Goal: Task Accomplishment & Management: Manage account settings

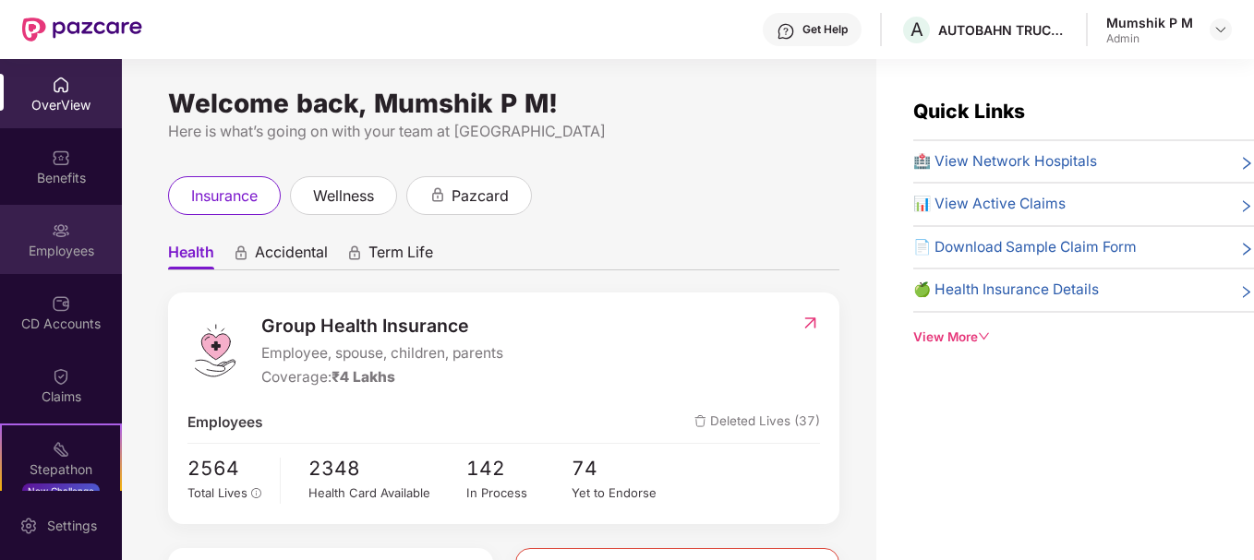
click at [57, 251] on div "Employees" at bounding box center [61, 251] width 122 height 18
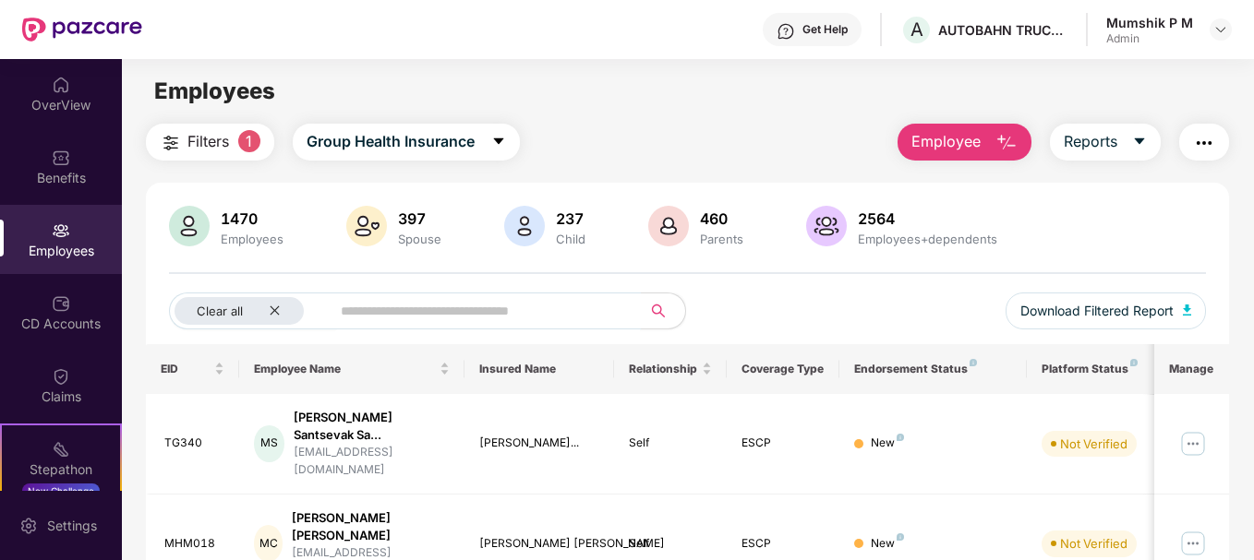
click at [352, 305] on input "text" at bounding box center [479, 311] width 276 height 28
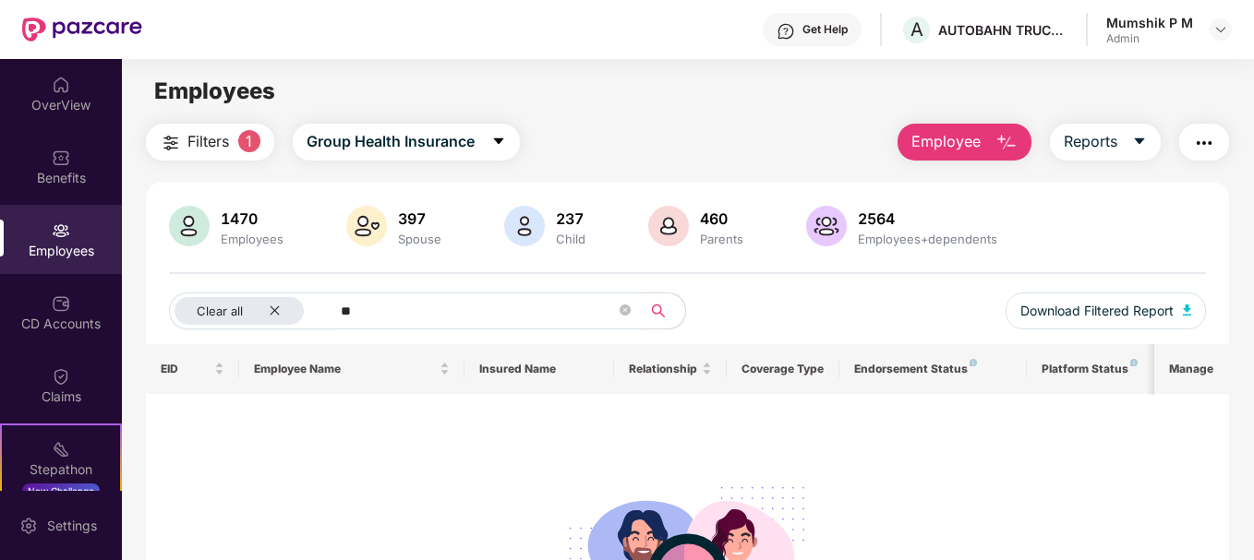
type input "*"
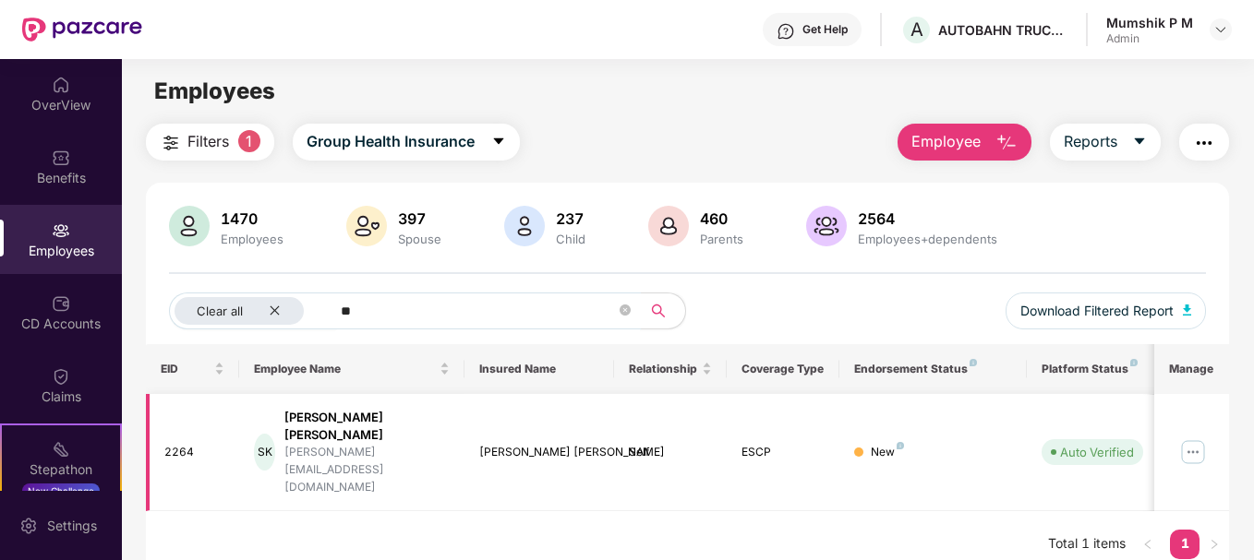
type input "*"
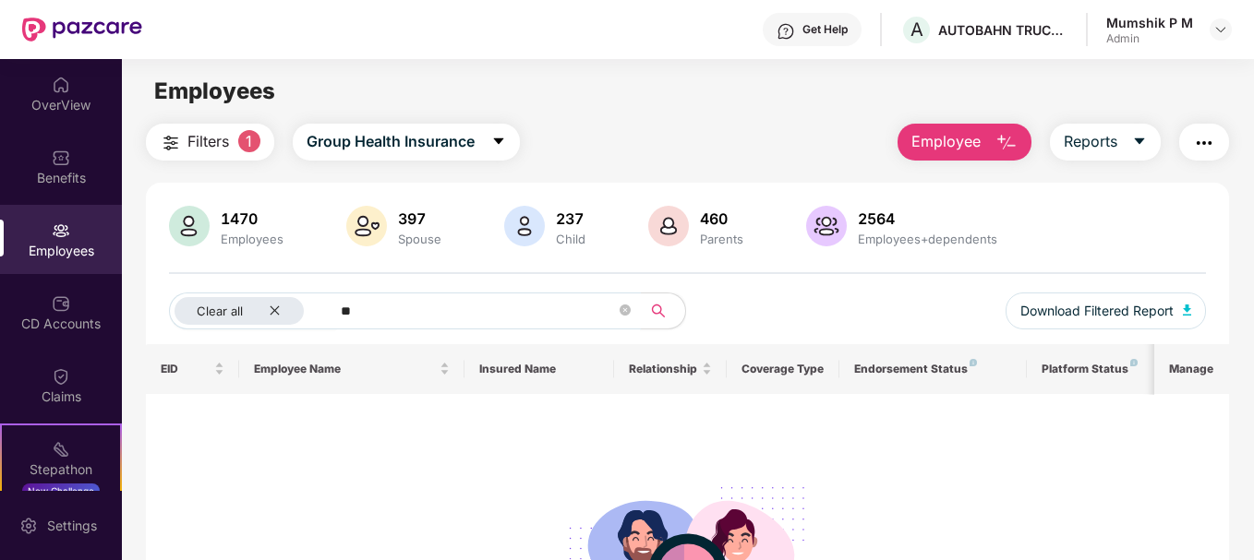
type input "*"
click at [59, 231] on img at bounding box center [61, 231] width 18 height 18
click at [1128, 153] on button "Reports" at bounding box center [1105, 142] width 111 height 37
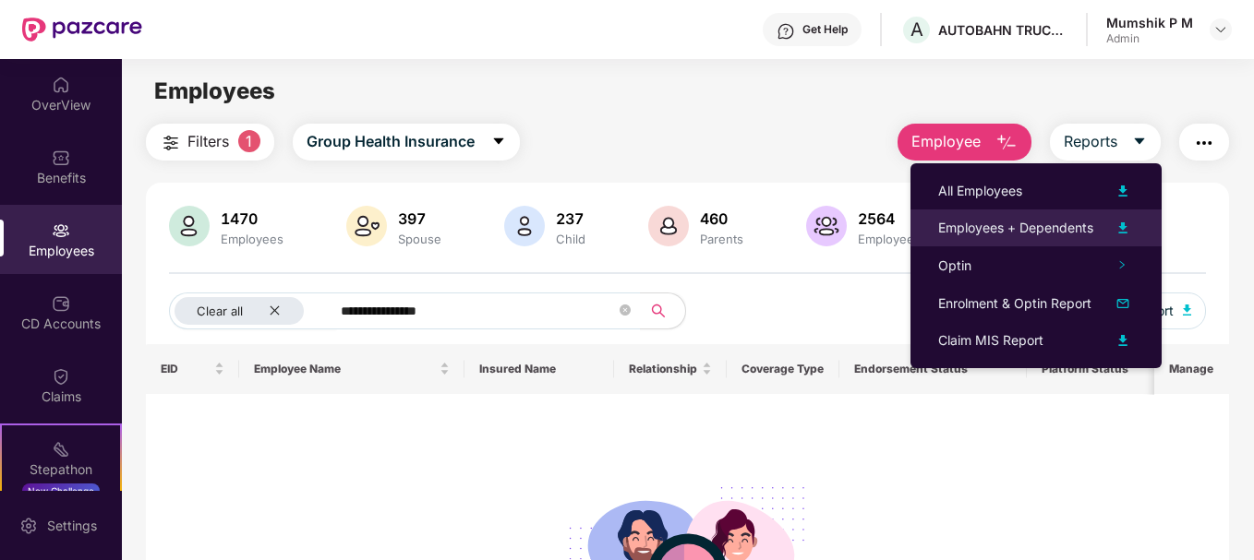
click at [1043, 227] on div "Employees + Dependents" at bounding box center [1015, 228] width 155 height 20
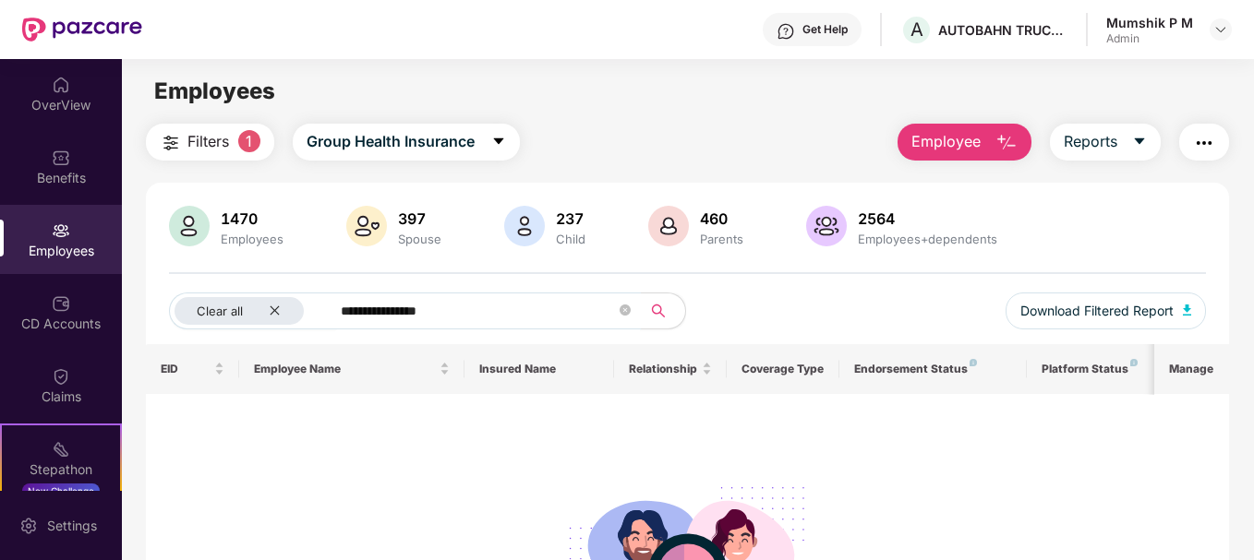
drag, startPoint x: 471, startPoint y: 305, endPoint x: 337, endPoint y: 308, distance: 133.9
click at [337, 308] on span "**********" at bounding box center [479, 311] width 323 height 37
paste input "text"
click at [665, 311] on icon "search" at bounding box center [658, 311] width 15 height 15
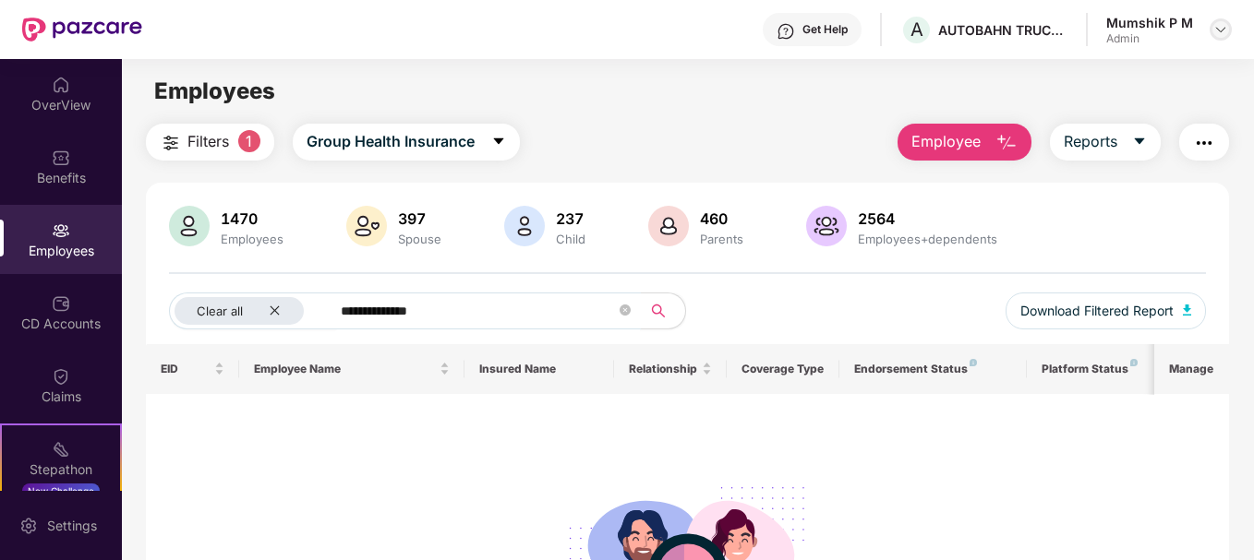
type input "**********"
click at [1217, 33] on img at bounding box center [1220, 29] width 15 height 15
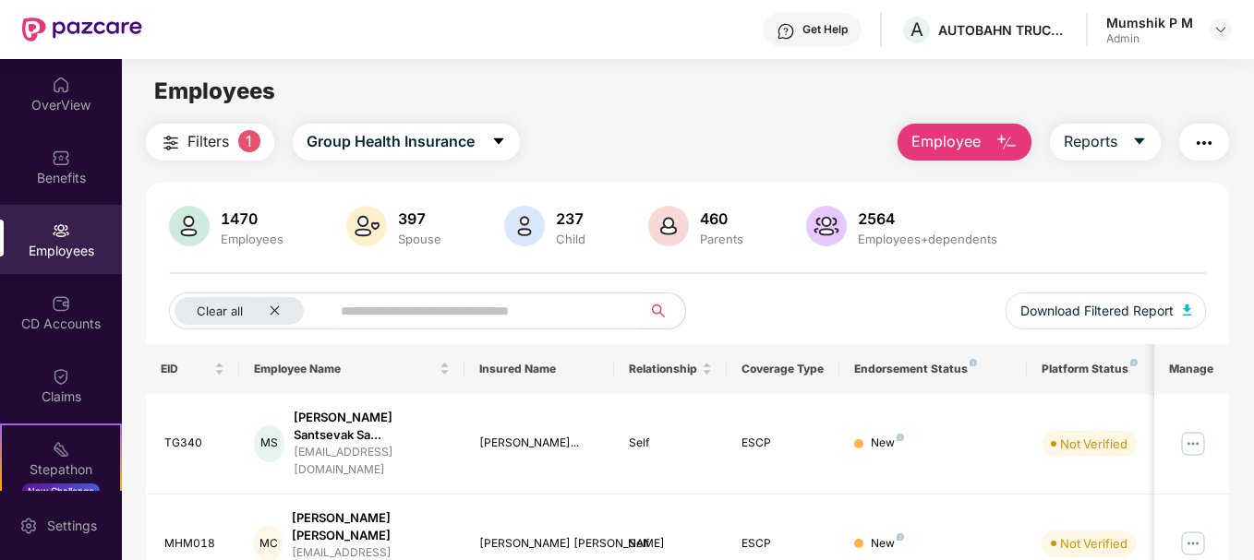
click at [396, 313] on input "text" at bounding box center [479, 311] width 276 height 28
click at [53, 252] on div "Employees" at bounding box center [61, 251] width 122 height 18
click at [415, 315] on input "text" at bounding box center [479, 311] width 276 height 28
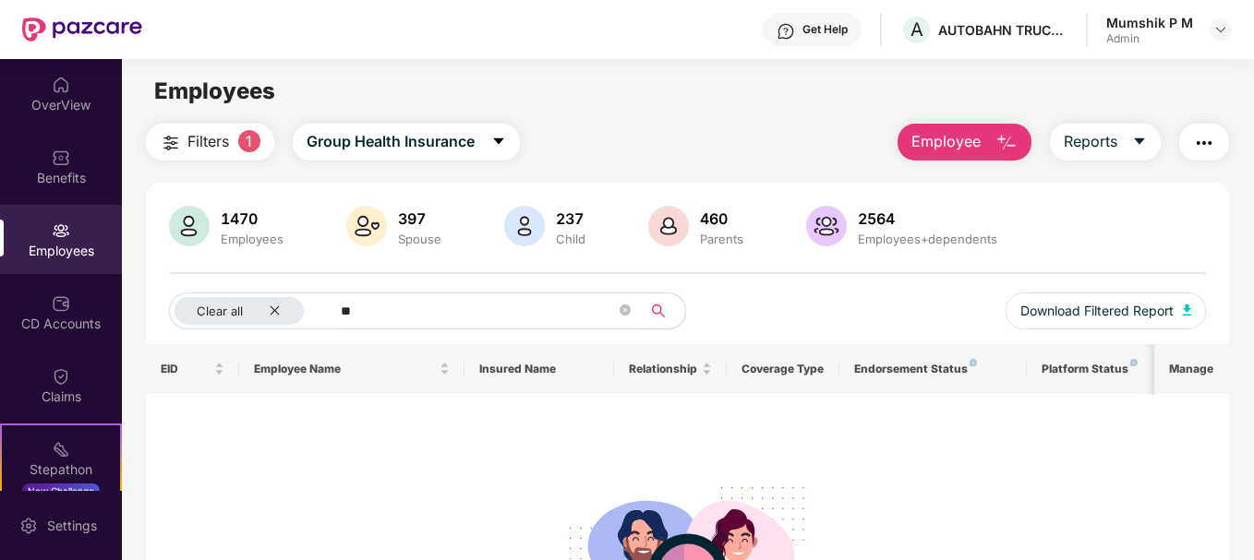
type input "*"
type input "******"
click at [1220, 27] on img at bounding box center [1220, 29] width 15 height 15
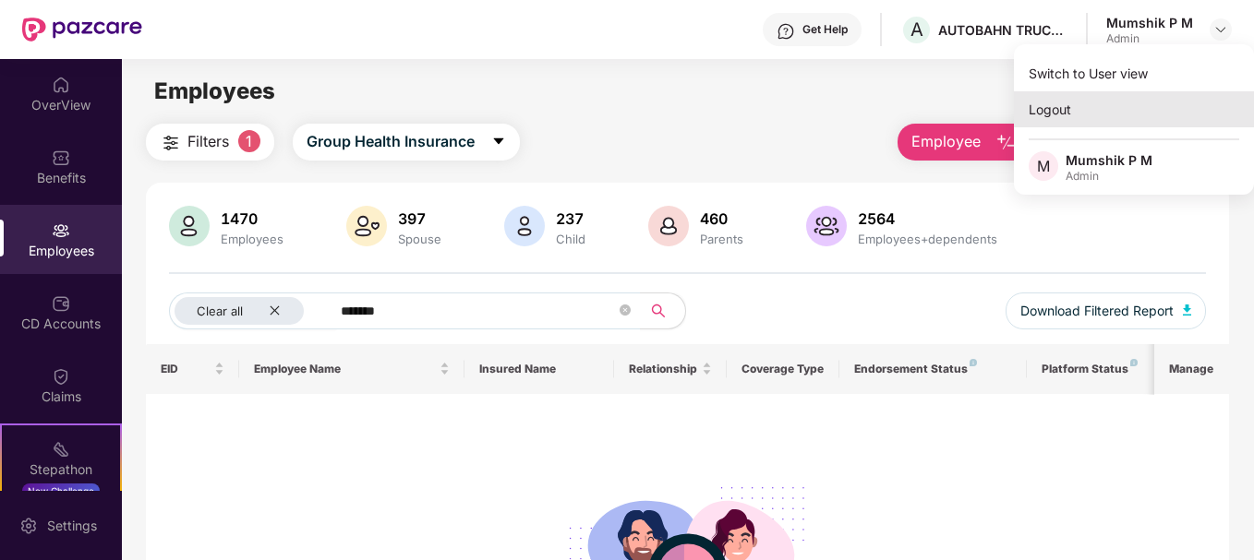
click at [1065, 105] on div "Logout" at bounding box center [1134, 109] width 240 height 36
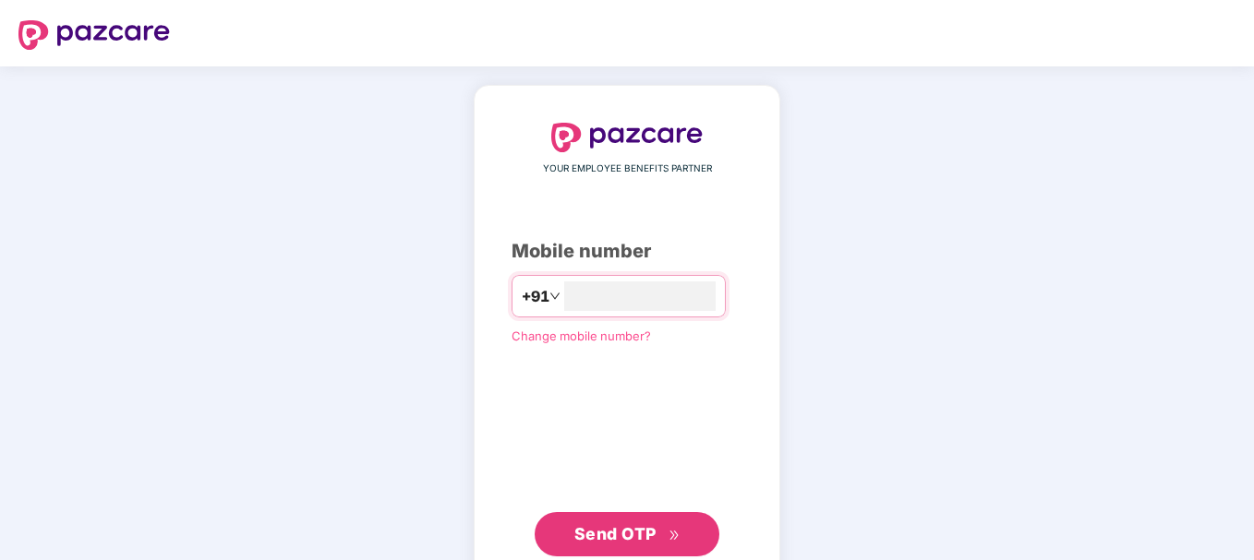
type input "**********"
click at [645, 535] on span "Send OTP" at bounding box center [615, 531] width 82 height 19
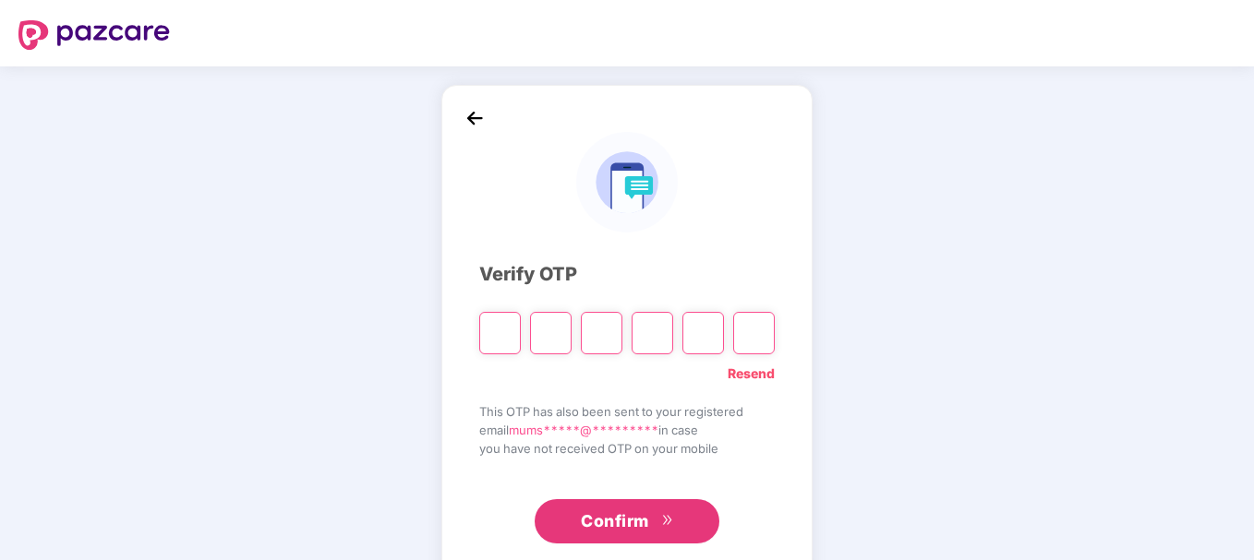
type input "*"
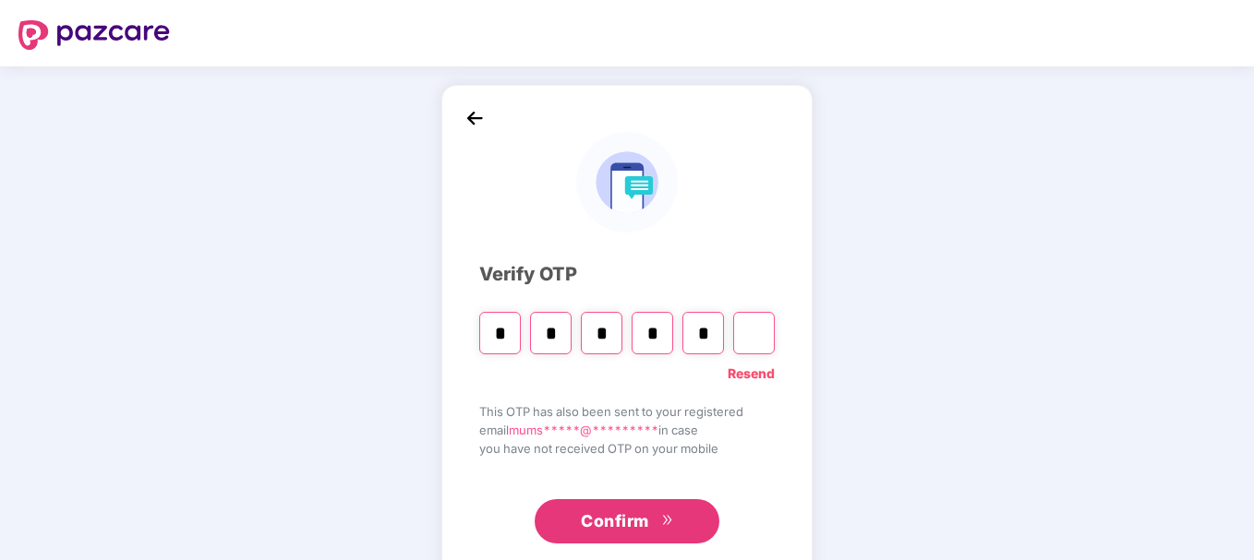
type input "*"
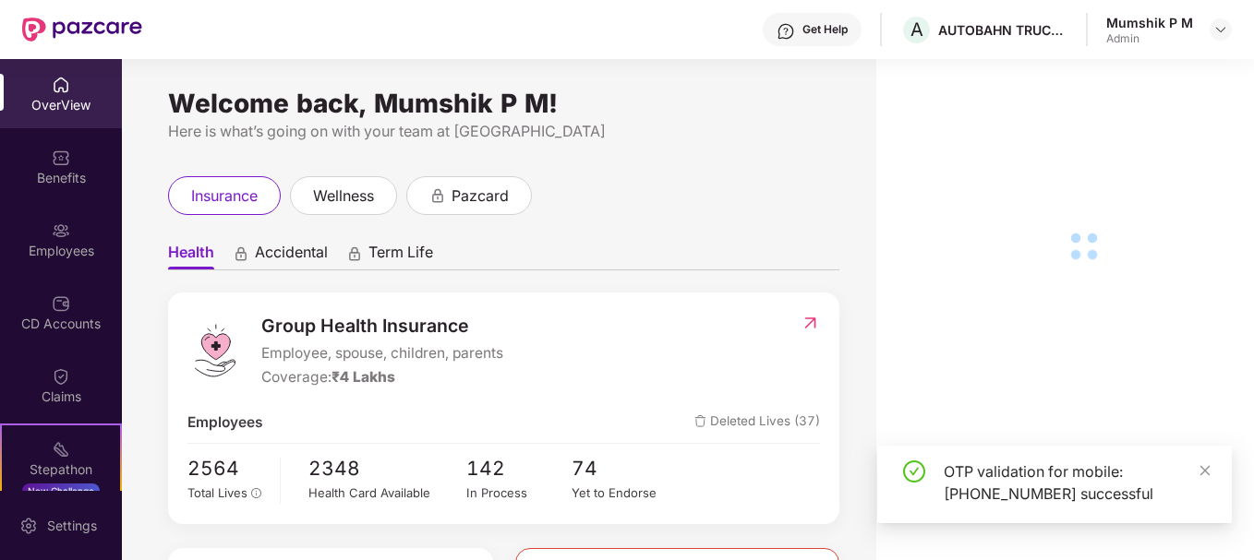
click at [62, 232] on img at bounding box center [61, 231] width 18 height 18
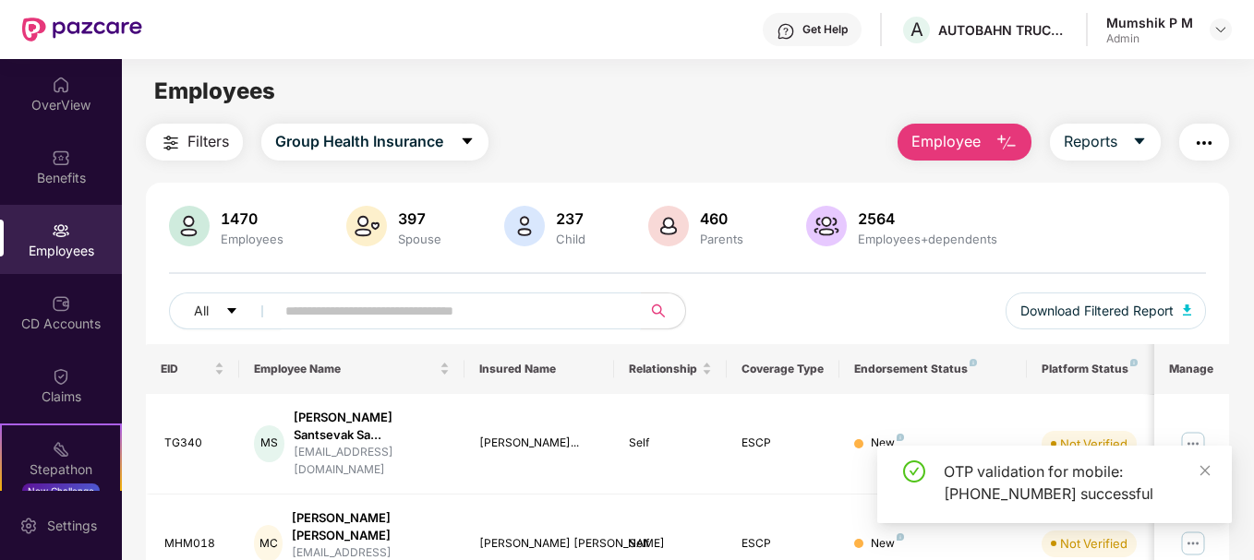
click at [412, 313] on input "text" at bounding box center [450, 311] width 331 height 28
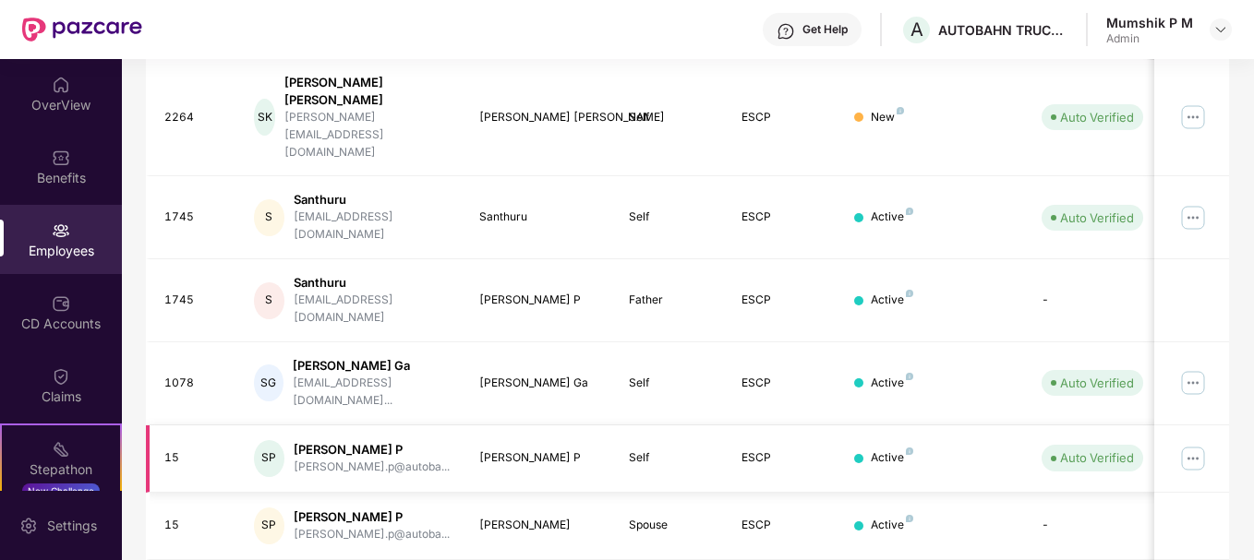
scroll to position [399, 0]
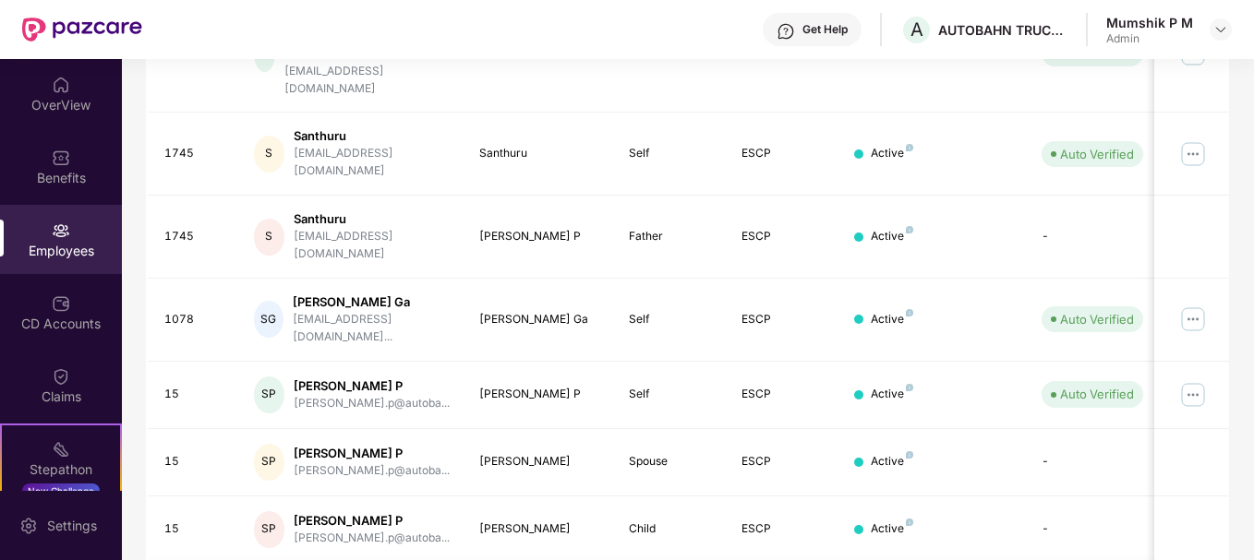
type input "*****"
click at [1194, 380] on img at bounding box center [1193, 395] width 30 height 30
click at [342, 445] on div "[PERSON_NAME] P" at bounding box center [372, 454] width 156 height 18
click at [1193, 380] on img at bounding box center [1193, 395] width 30 height 30
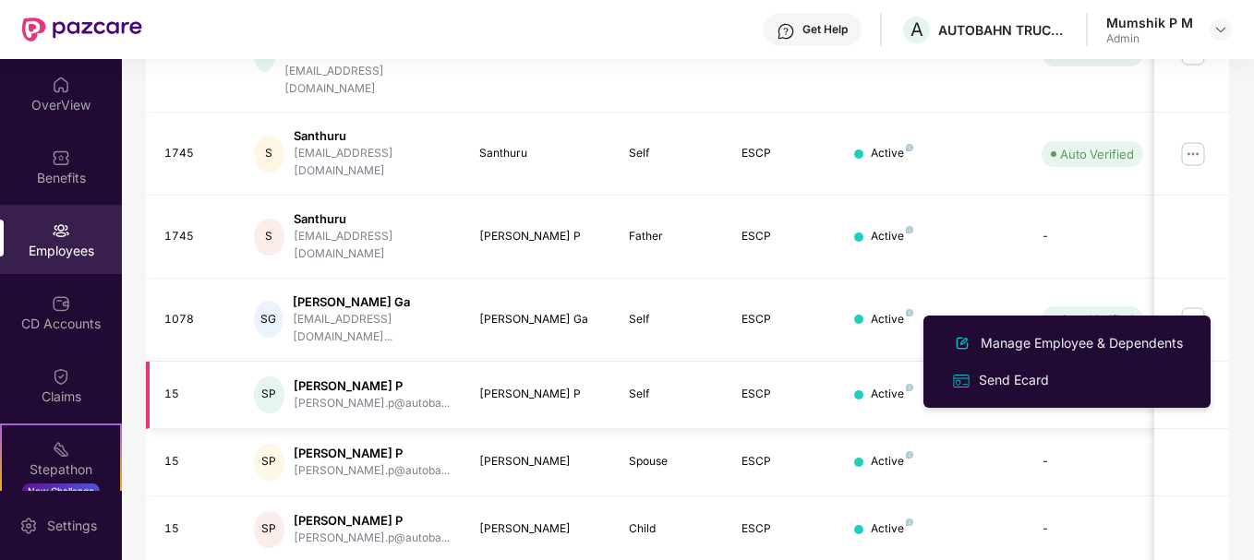
click at [1190, 380] on img at bounding box center [1193, 395] width 30 height 30
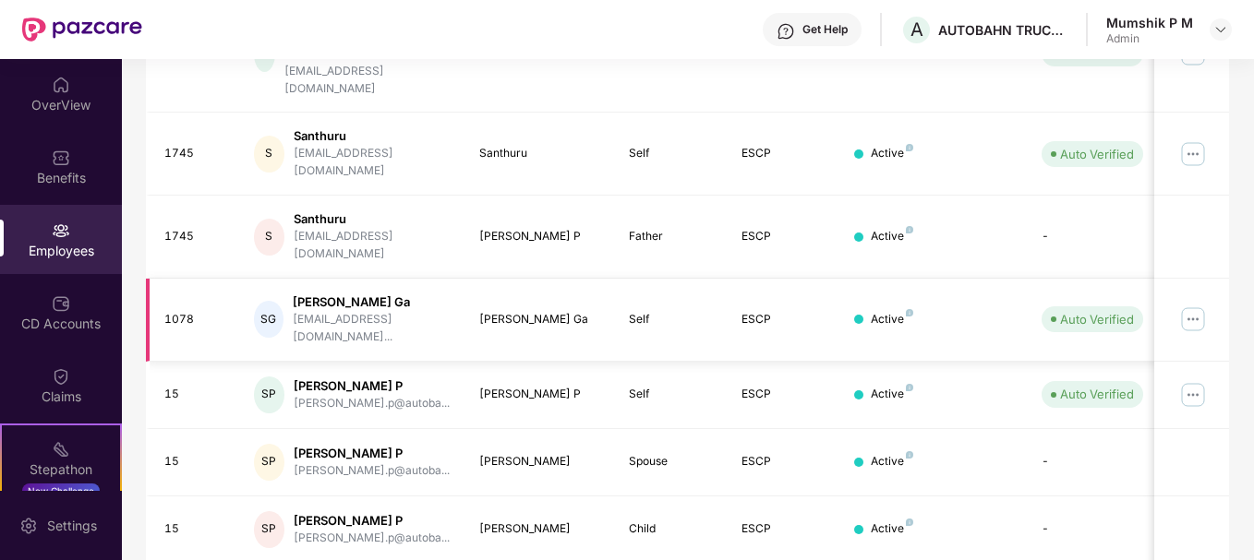
click at [442, 279] on td "SG Santhosh Ga [EMAIL_ADDRESS][DOMAIN_NAME]..." at bounding box center [351, 320] width 225 height 83
click at [198, 362] on td "15" at bounding box center [193, 395] width 94 height 67
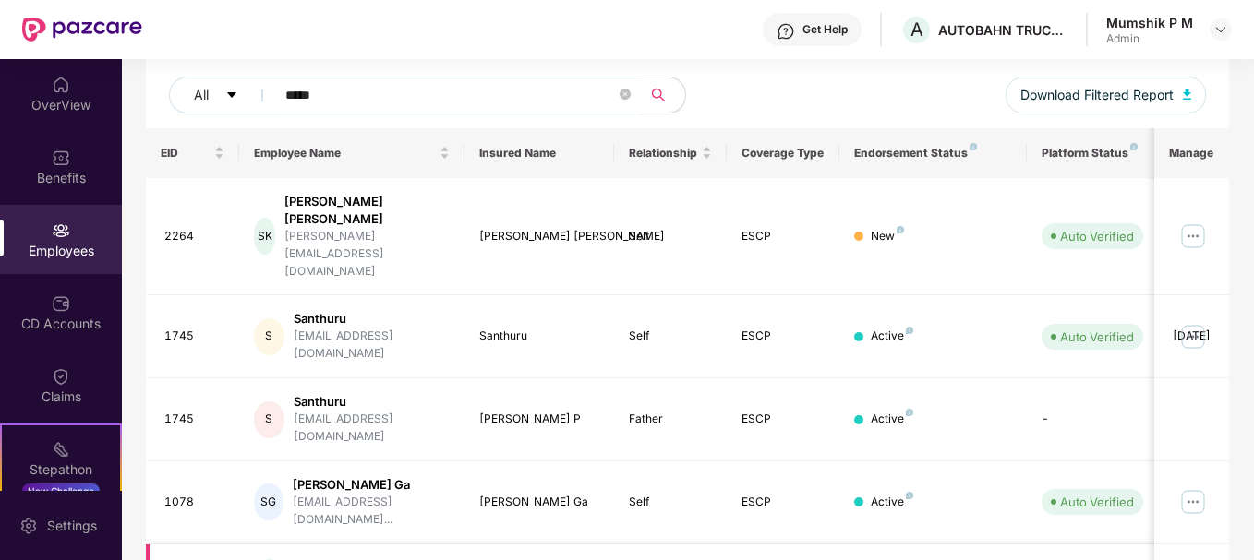
scroll to position [321, 0]
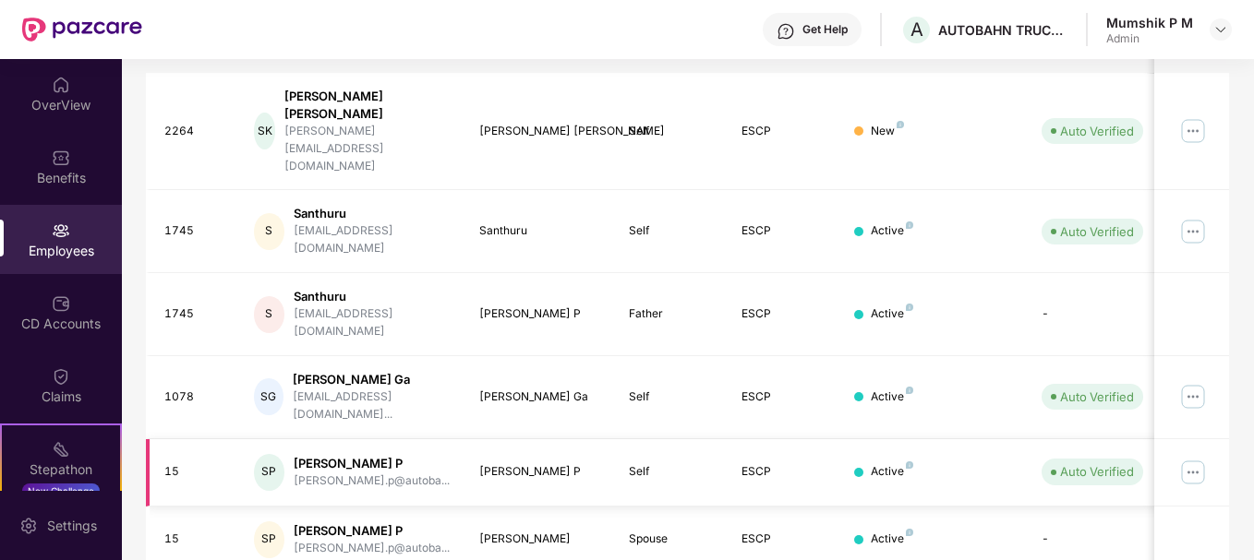
click at [392, 455] on div "[PERSON_NAME] P" at bounding box center [372, 464] width 156 height 18
drag, startPoint x: 123, startPoint y: 347, endPoint x: 115, endPoint y: 357, distance: 12.6
click at [115, 357] on div "OverView Benefits Employees CD Accounts Claims Stepathon New Challenge Endorsem…" at bounding box center [627, 309] width 1254 height 501
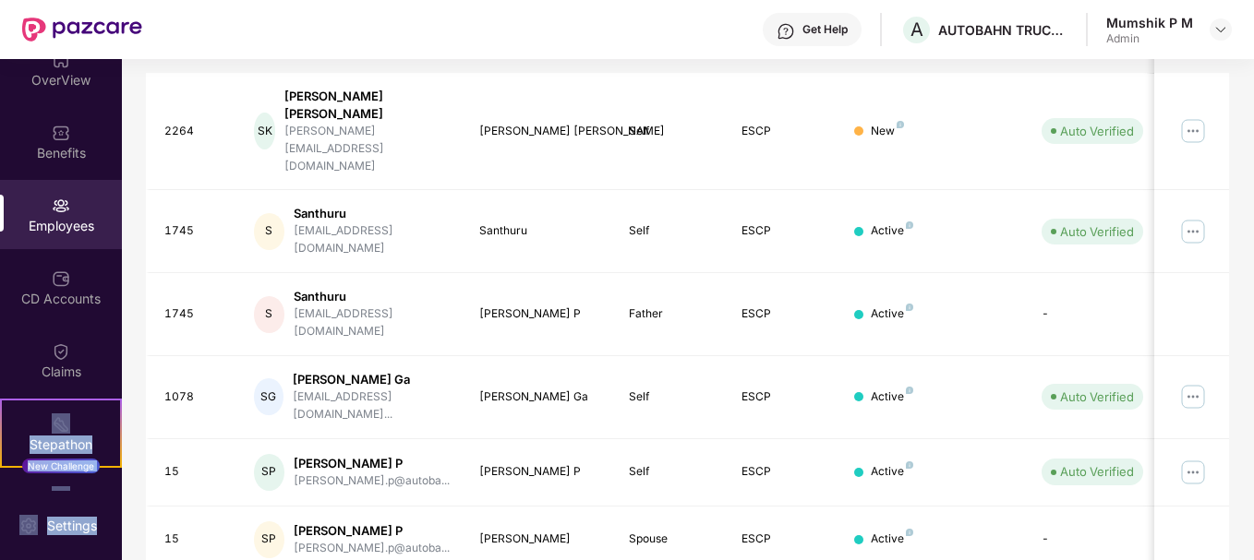
scroll to position [20, 0]
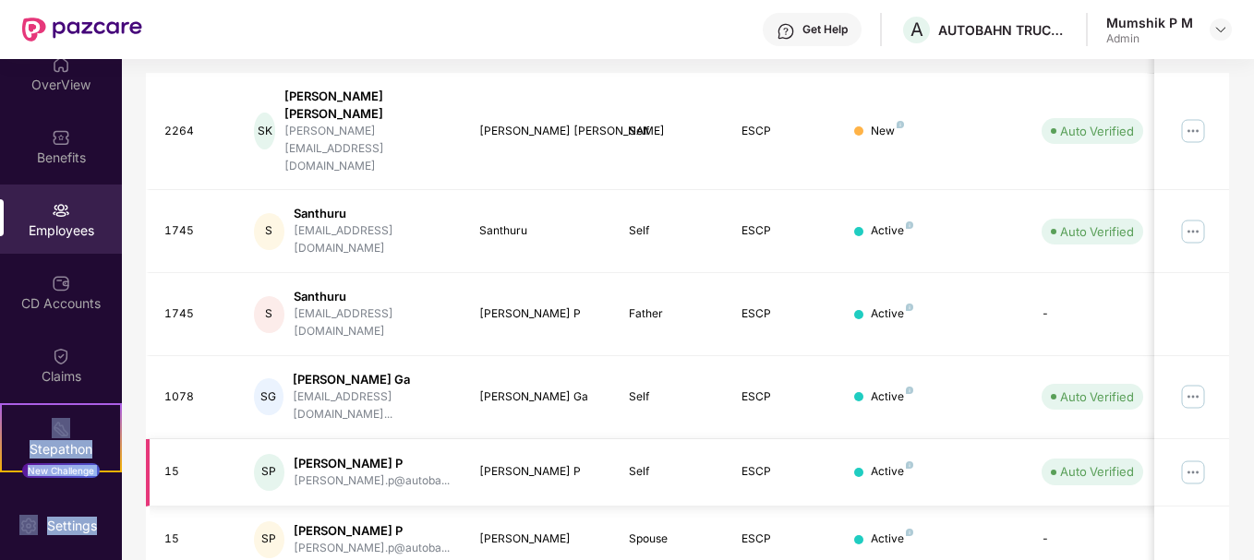
click at [1200, 458] on img at bounding box center [1193, 473] width 30 height 30
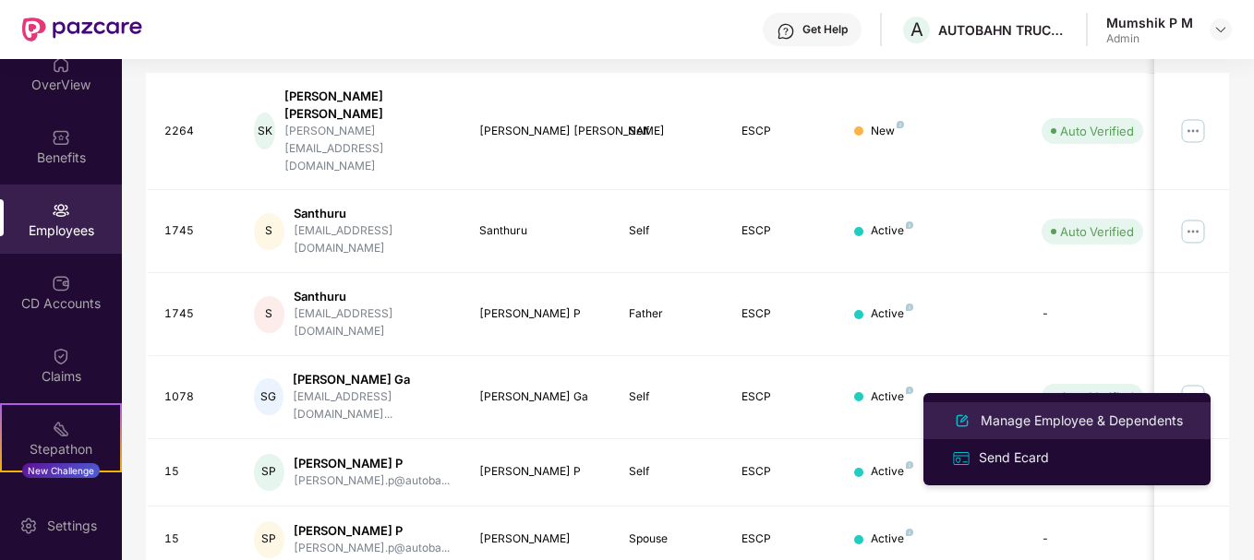
click at [1046, 415] on div "Manage Employee & Dependents" at bounding box center [1082, 421] width 210 height 20
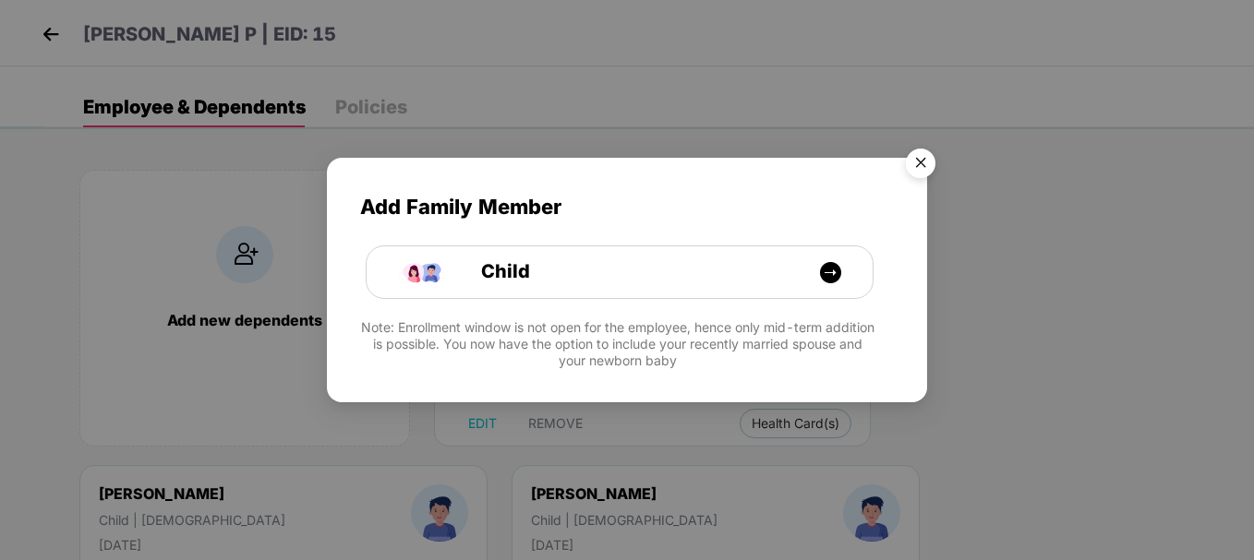
click at [911, 160] on img "Close" at bounding box center [920, 166] width 52 height 52
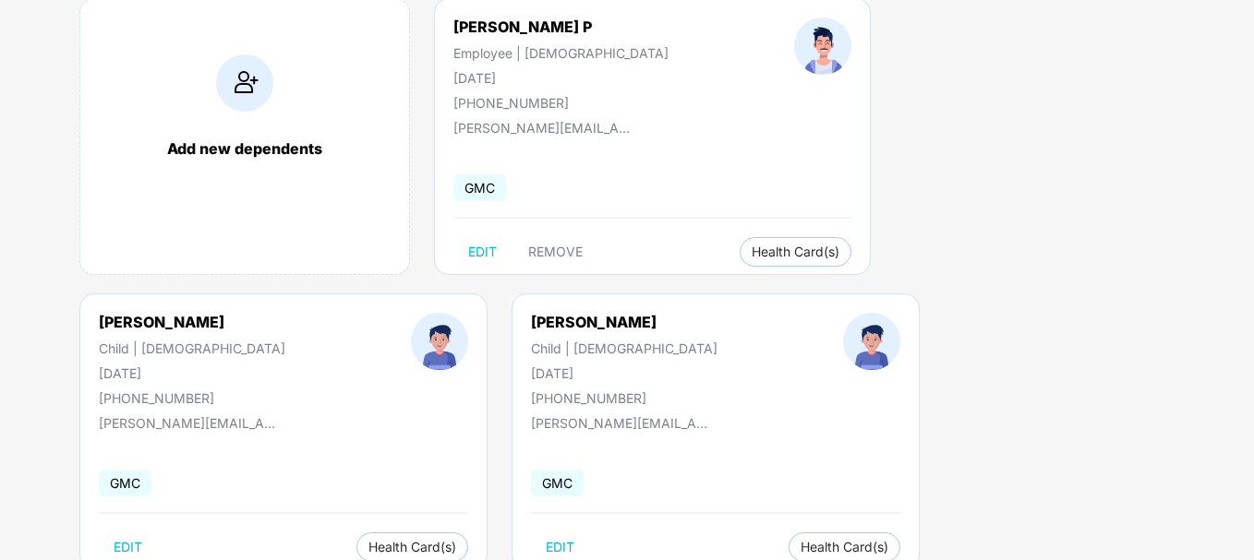
scroll to position [228, 0]
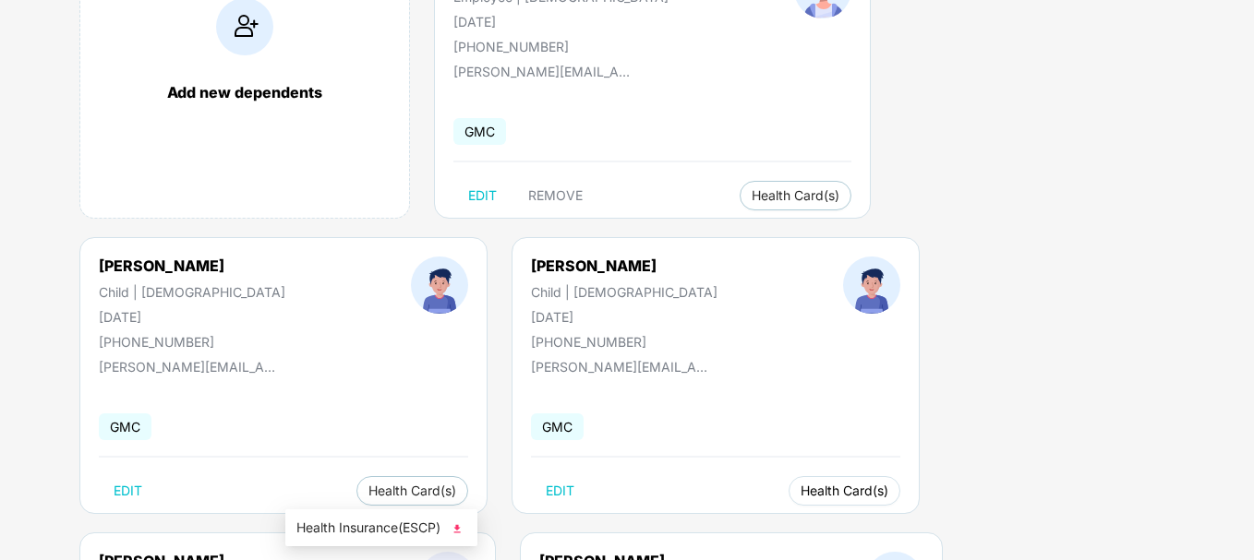
click at [800, 490] on span "Health Card(s)" at bounding box center [844, 490] width 88 height 9
click at [457, 532] on img at bounding box center [457, 529] width 18 height 18
